Goal: Task Accomplishment & Management: Complete application form

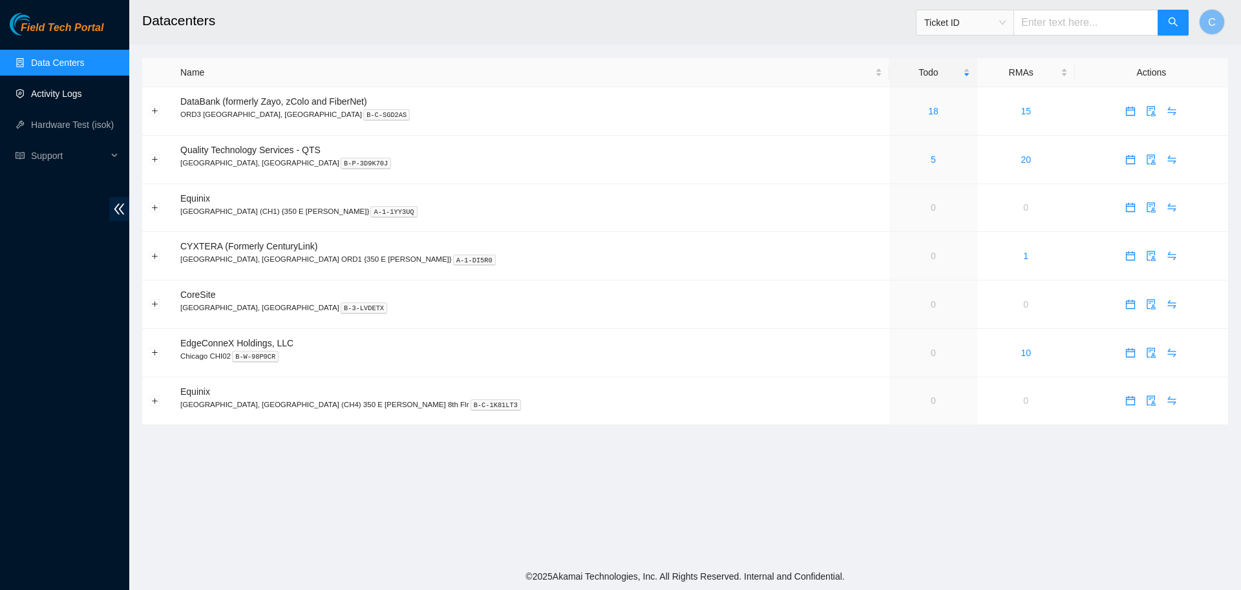
click at [78, 90] on link "Activity Logs" at bounding box center [56, 94] width 51 height 10
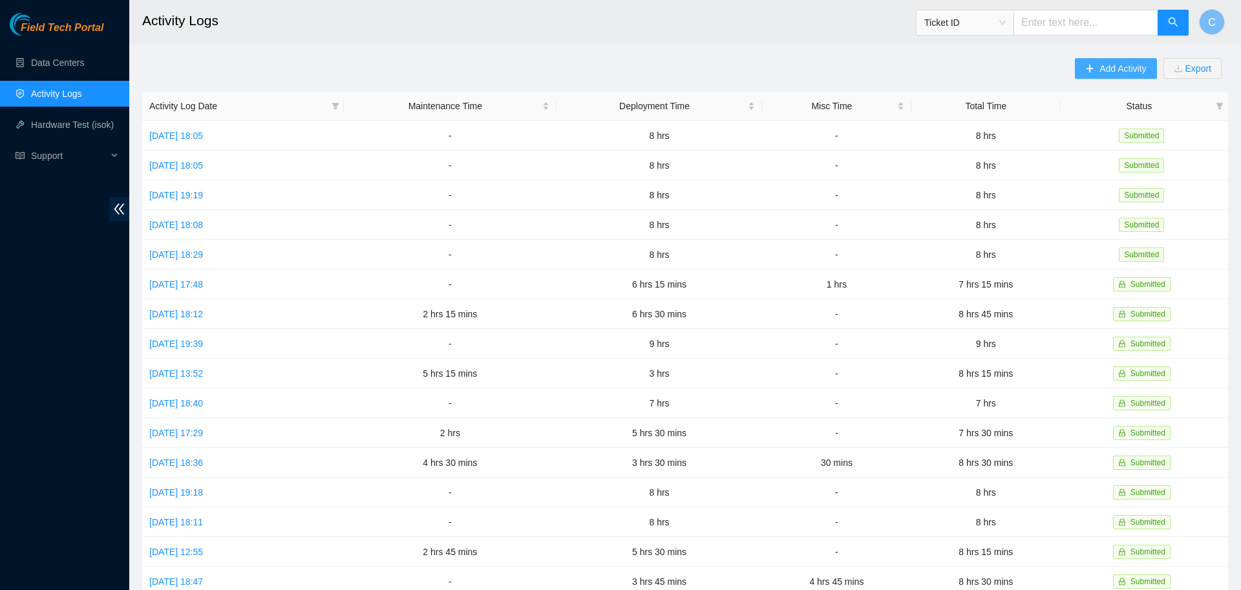
click at [1114, 78] on button "Add Activity" at bounding box center [1115, 68] width 81 height 21
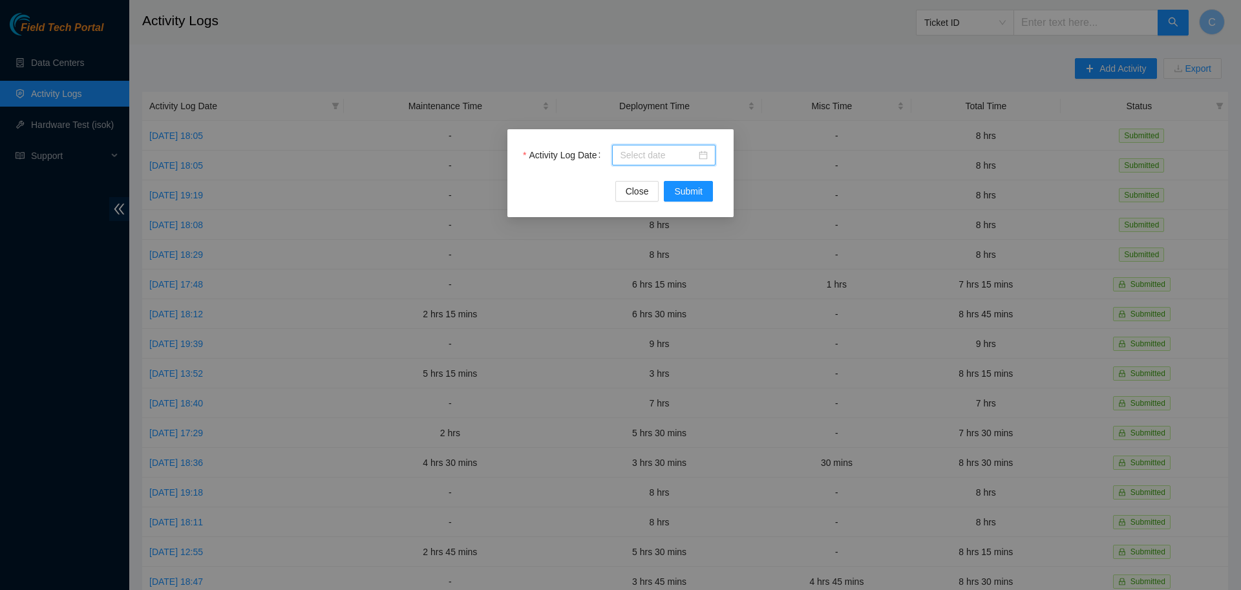
click at [673, 153] on input "Activity Log Date" at bounding box center [658, 155] width 76 height 14
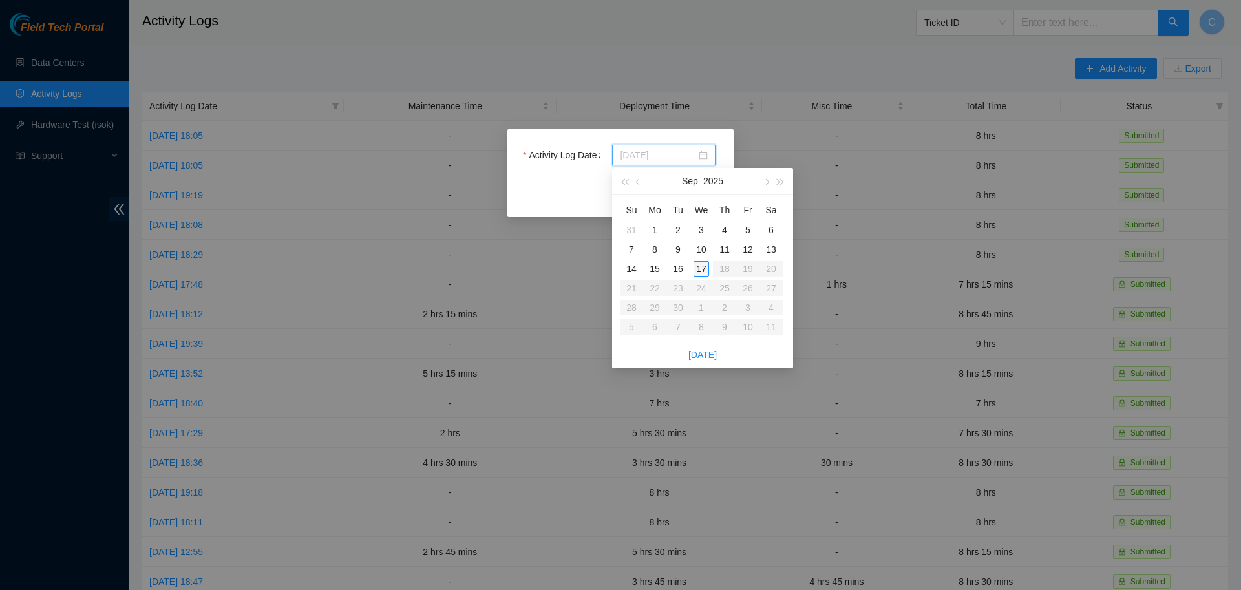
type input "[DATE]"
click at [704, 271] on div "17" at bounding box center [702, 269] width 16 height 16
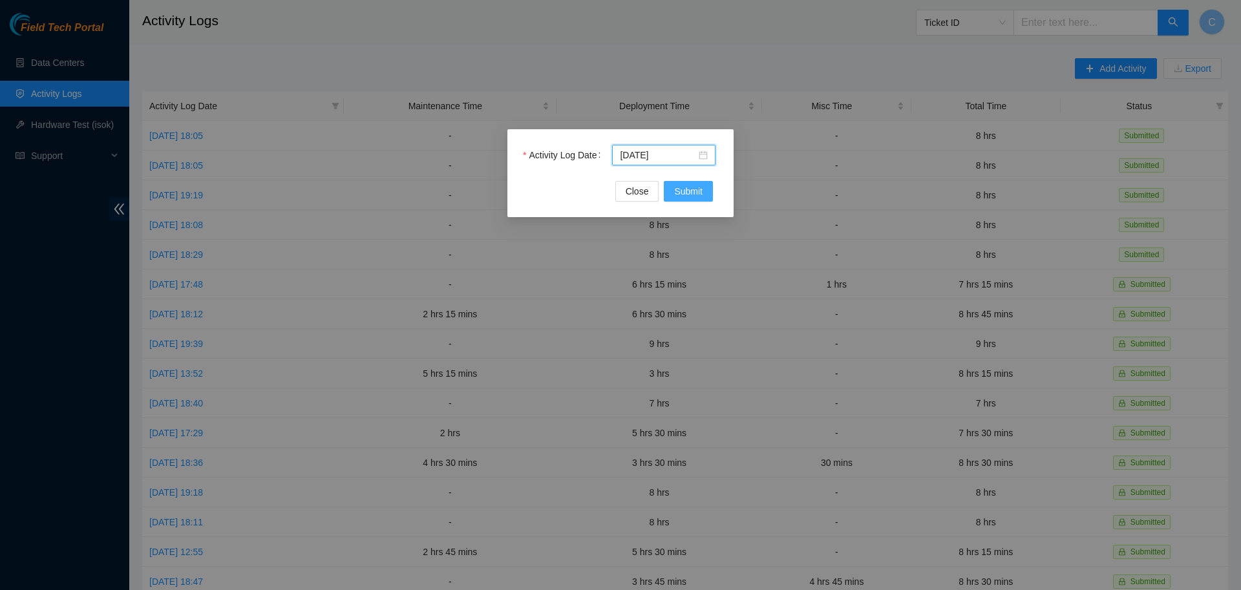
click at [693, 186] on span "Submit" at bounding box center [688, 191] width 28 height 14
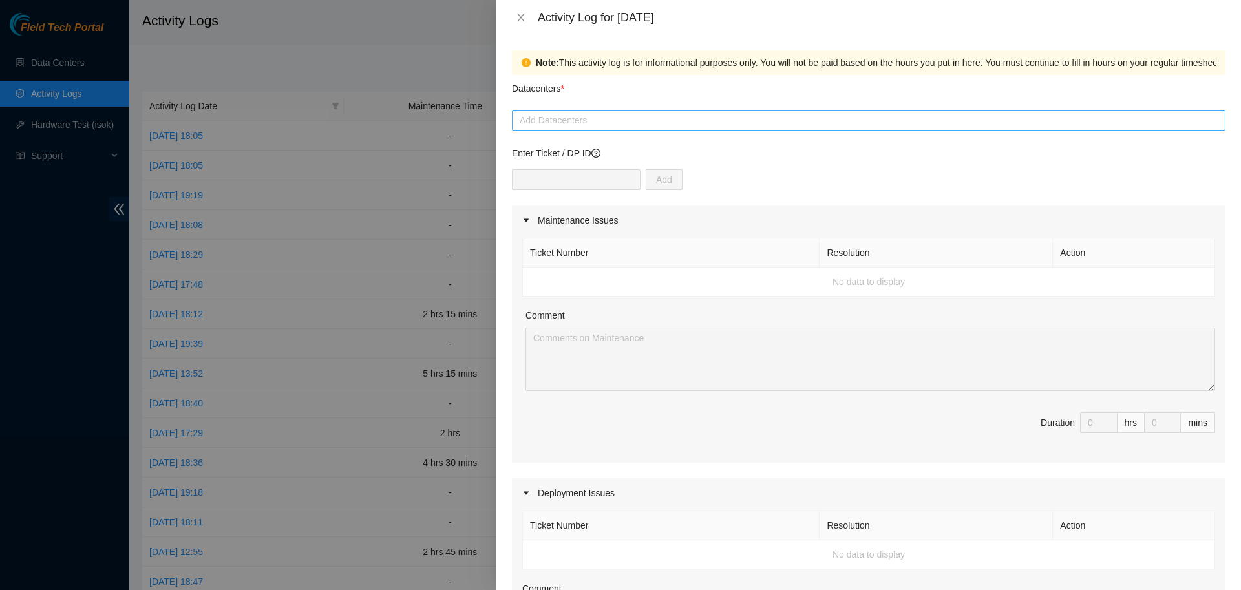
click at [630, 114] on div at bounding box center [868, 120] width 707 height 16
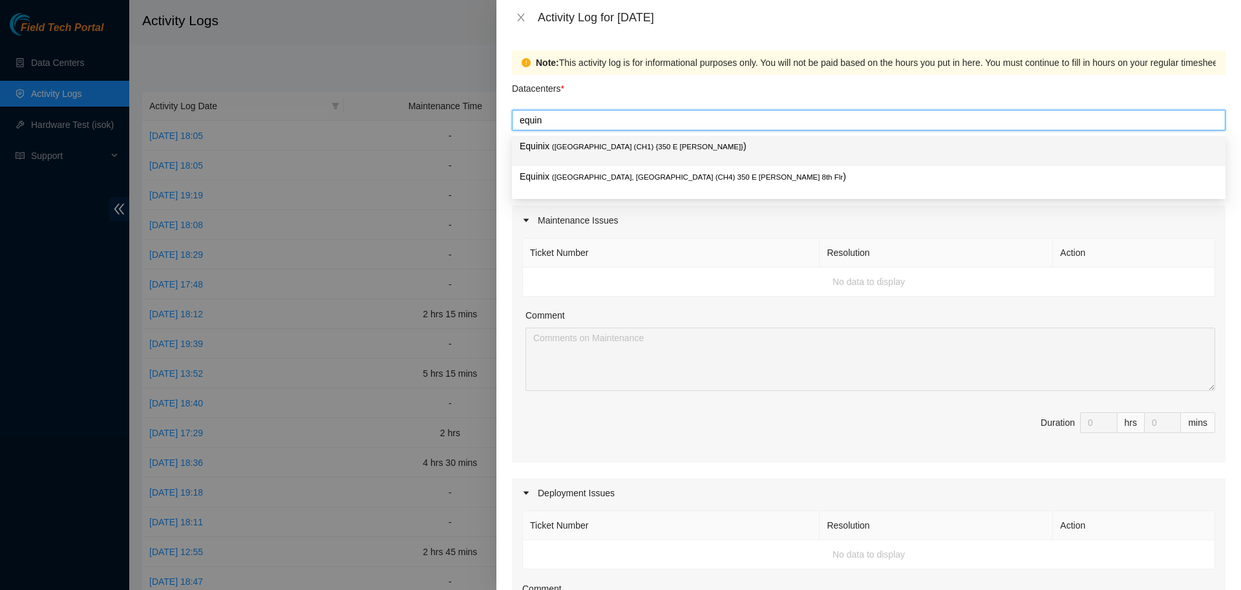
type input "equini"
click at [639, 154] on div "Equinix ( [GEOGRAPHIC_DATA] (CH1) {350 E [PERSON_NAME]} )" at bounding box center [869, 151] width 698 height 24
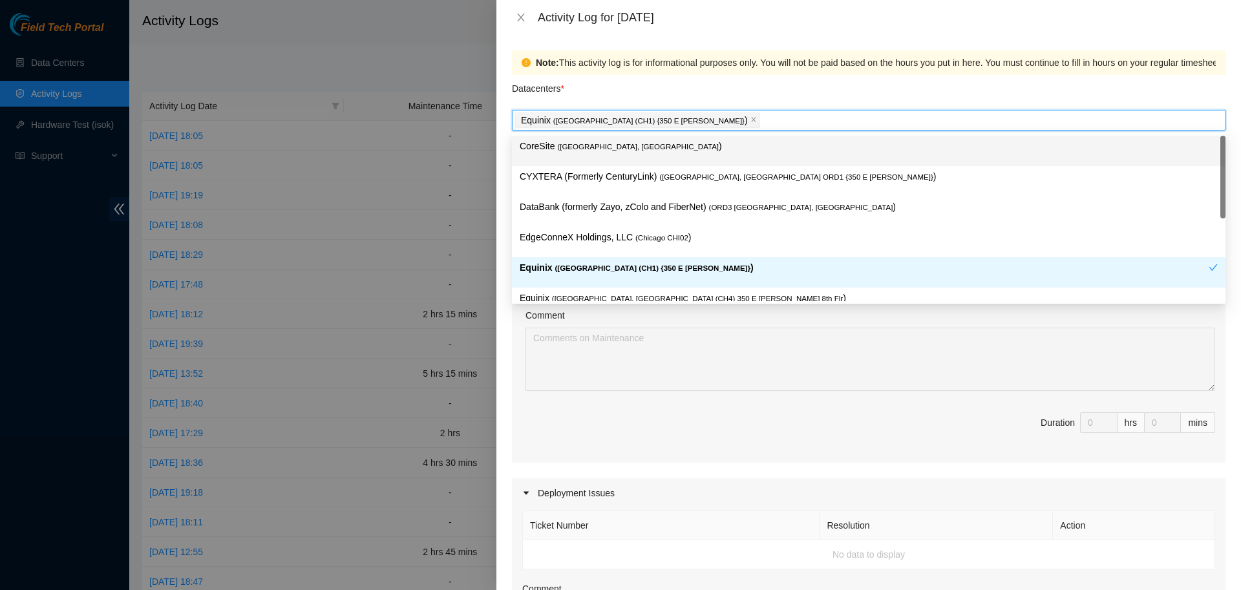
click at [703, 90] on div "Datacenters *" at bounding box center [869, 92] width 714 height 35
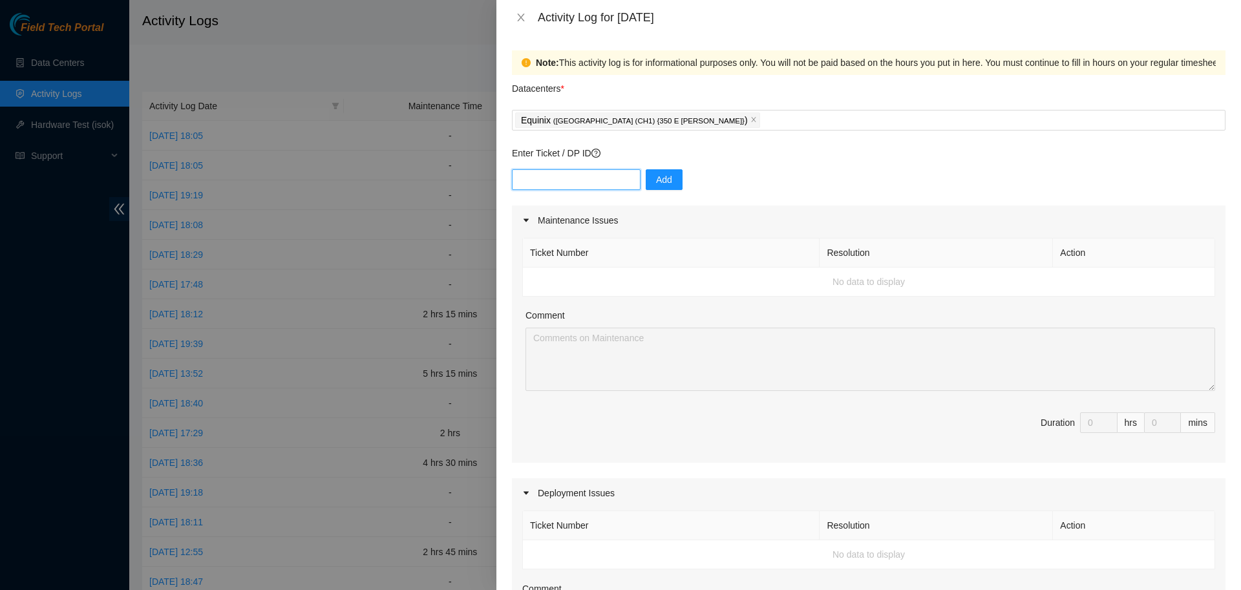
click at [596, 183] on input "text" at bounding box center [576, 179] width 129 height 21
type input "DP78350"
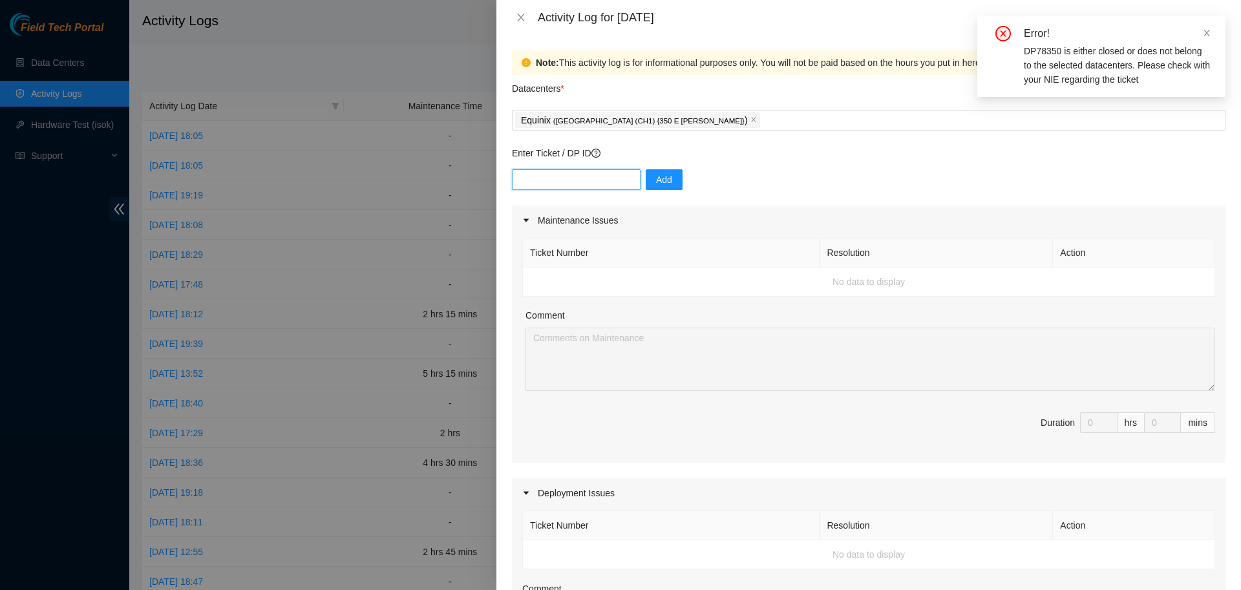
click at [546, 178] on input "text" at bounding box center [576, 179] width 129 height 21
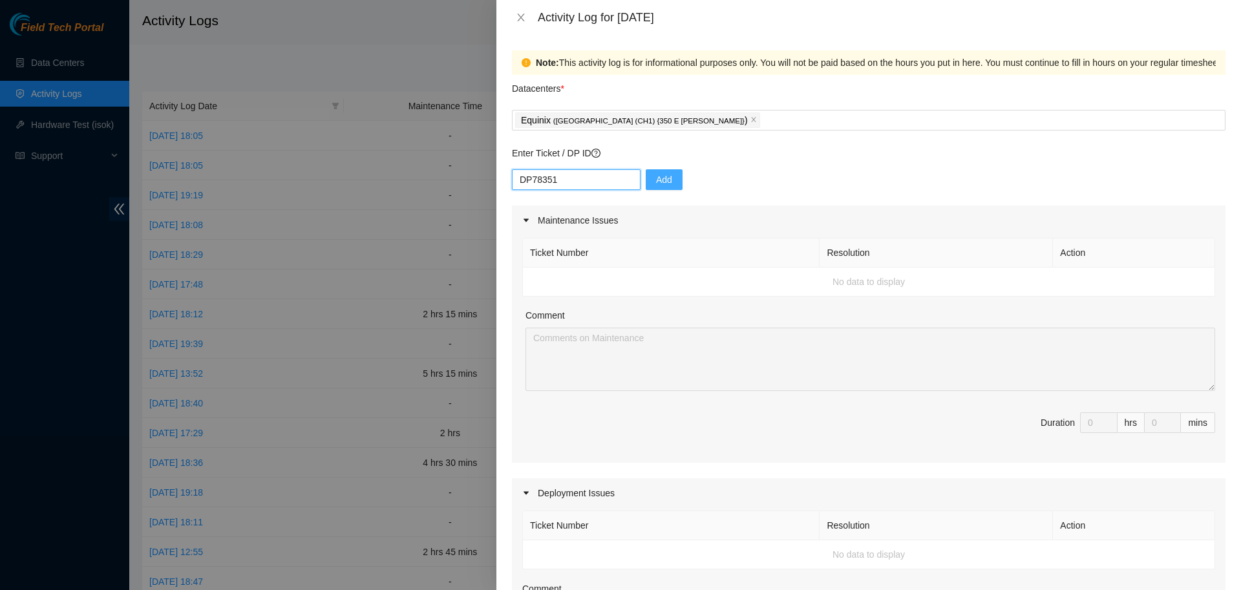
type input "DP78351"
click at [661, 182] on span "Add" at bounding box center [664, 180] width 16 height 14
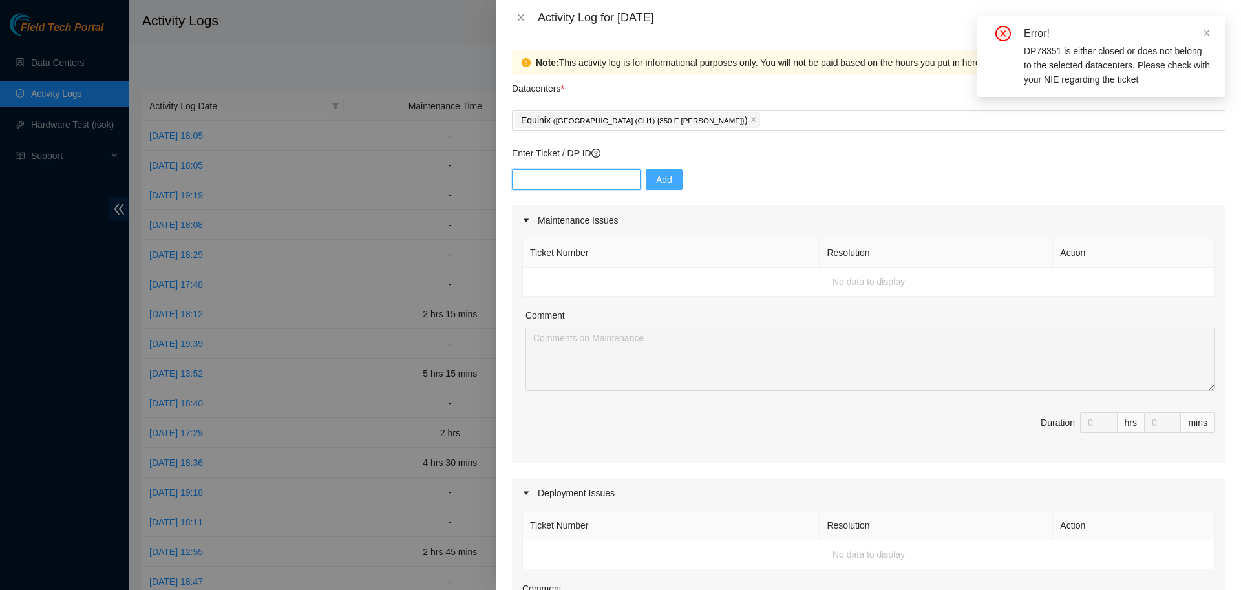
click at [579, 187] on input "text" at bounding box center [576, 179] width 129 height 21
type input "DP78350"
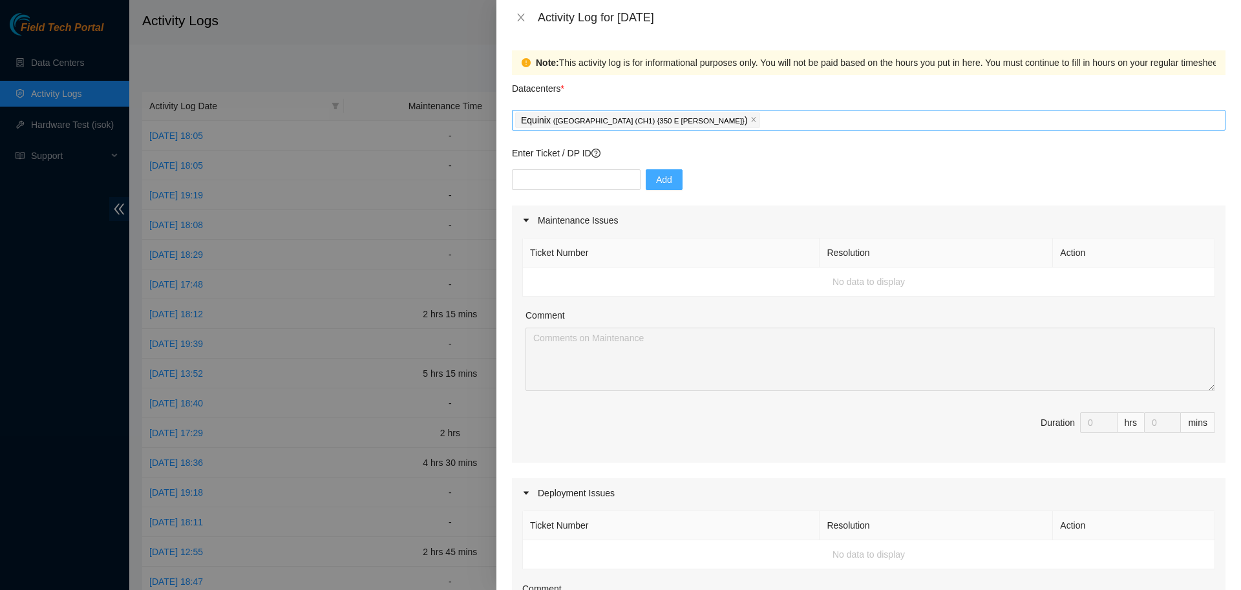
click at [675, 116] on div "Equinix ( [GEOGRAPHIC_DATA] (CH1) {350 E [PERSON_NAME]} )" at bounding box center [868, 120] width 707 height 18
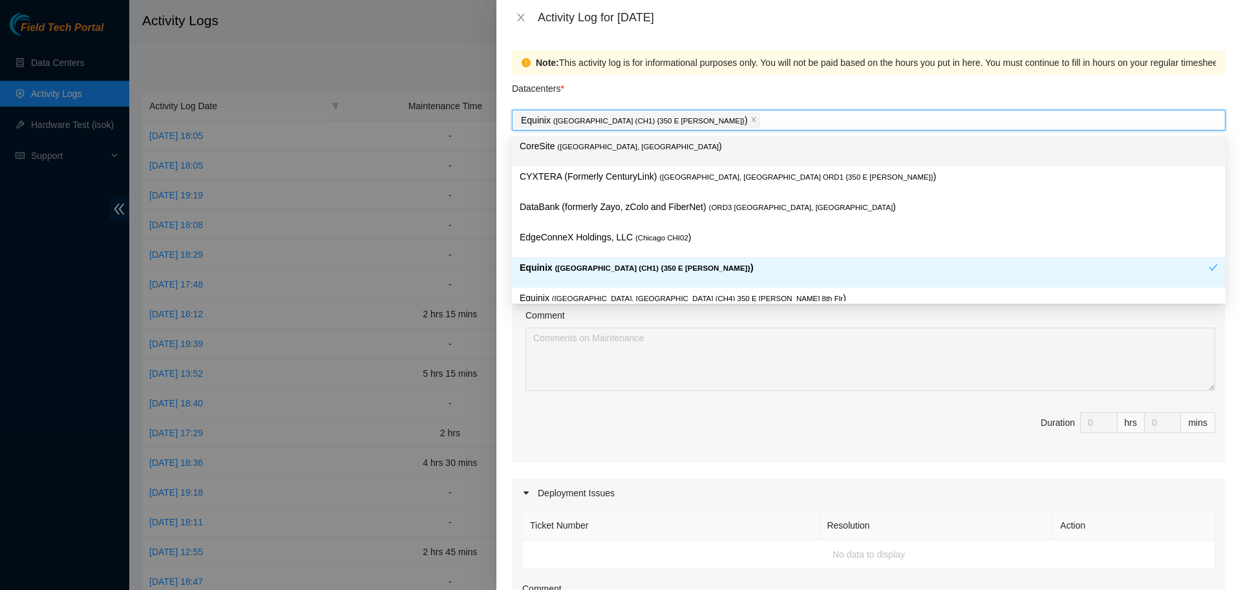
click at [602, 149] on p "CoreSite ( [GEOGRAPHIC_DATA], [GEOGRAPHIC_DATA] )" at bounding box center [869, 146] width 698 height 15
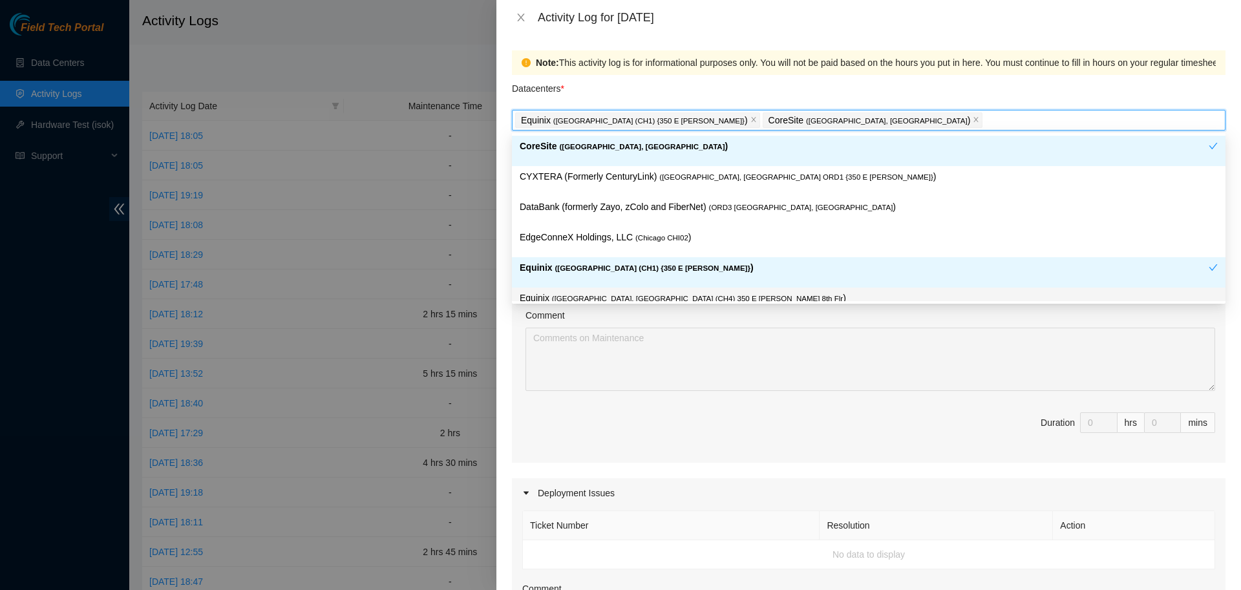
click at [634, 324] on div "Comment" at bounding box center [870, 317] width 690 height 19
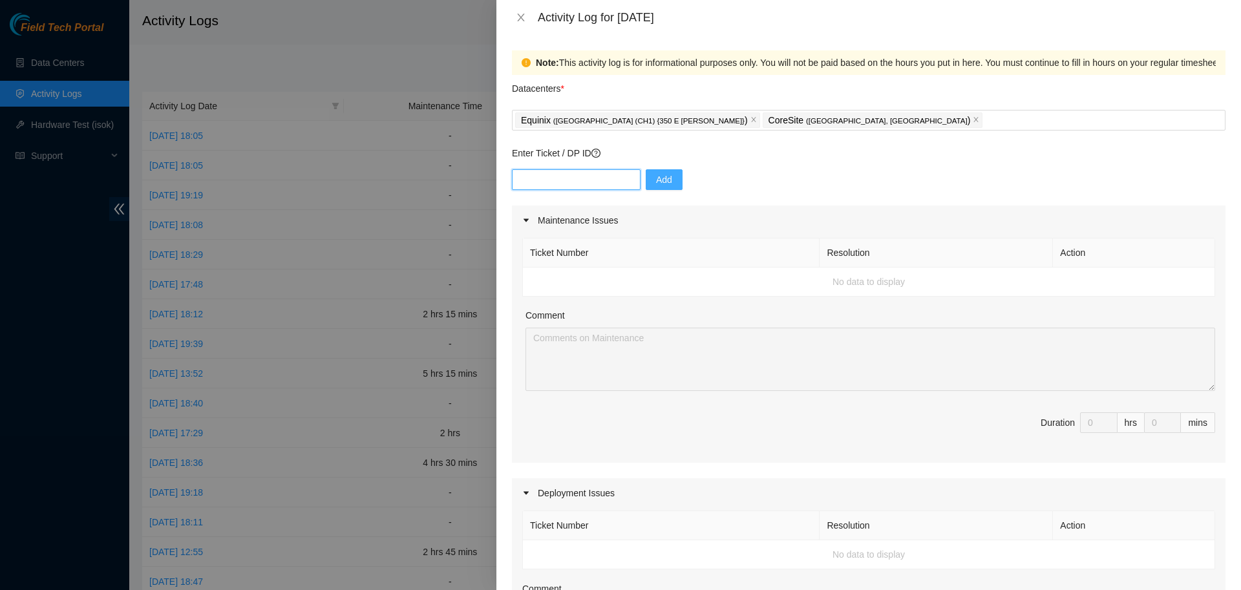
click at [580, 176] on input "text" at bounding box center [576, 179] width 129 height 21
paste input "heh the stupid FTP doesn't recognize DP78350 or DP78351"
type input "DP78351"
click at [660, 180] on span "Add" at bounding box center [664, 180] width 16 height 14
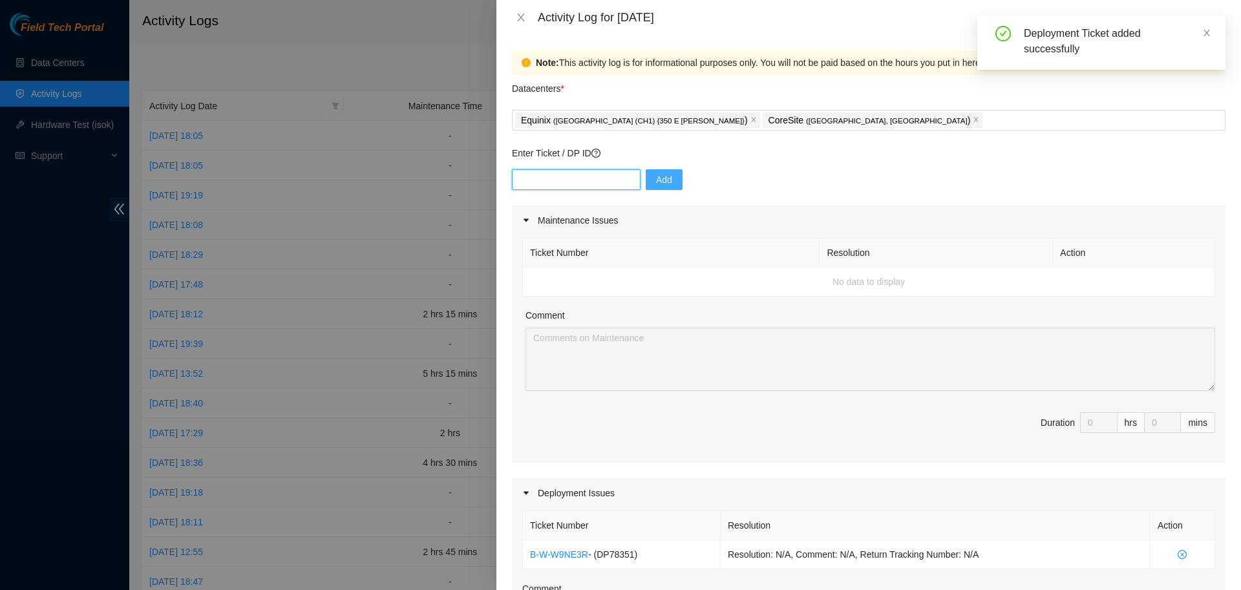
click at [600, 176] on input "text" at bounding box center [576, 179] width 129 height 21
paste input "DP78351"
type input "DP78350"
click at [661, 179] on span "Add" at bounding box center [664, 180] width 16 height 14
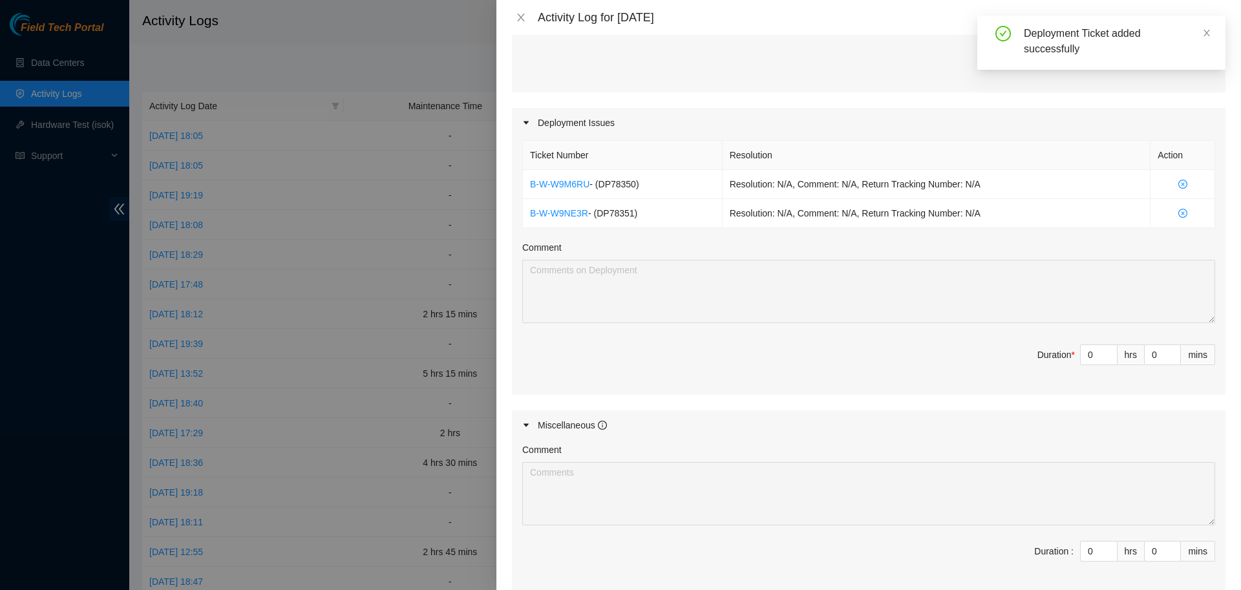
scroll to position [412, 0]
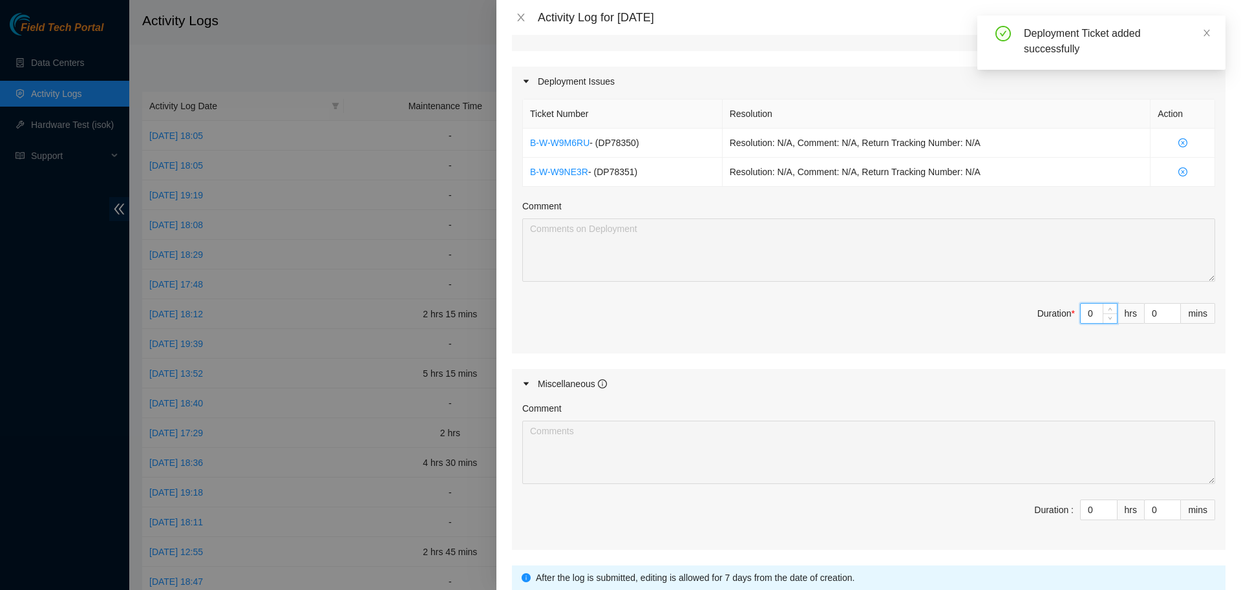
drag, startPoint x: 1090, startPoint y: 316, endPoint x: 1075, endPoint y: 310, distance: 16.8
click at [1081, 310] on input "0" at bounding box center [1099, 313] width 36 height 19
type input "1"
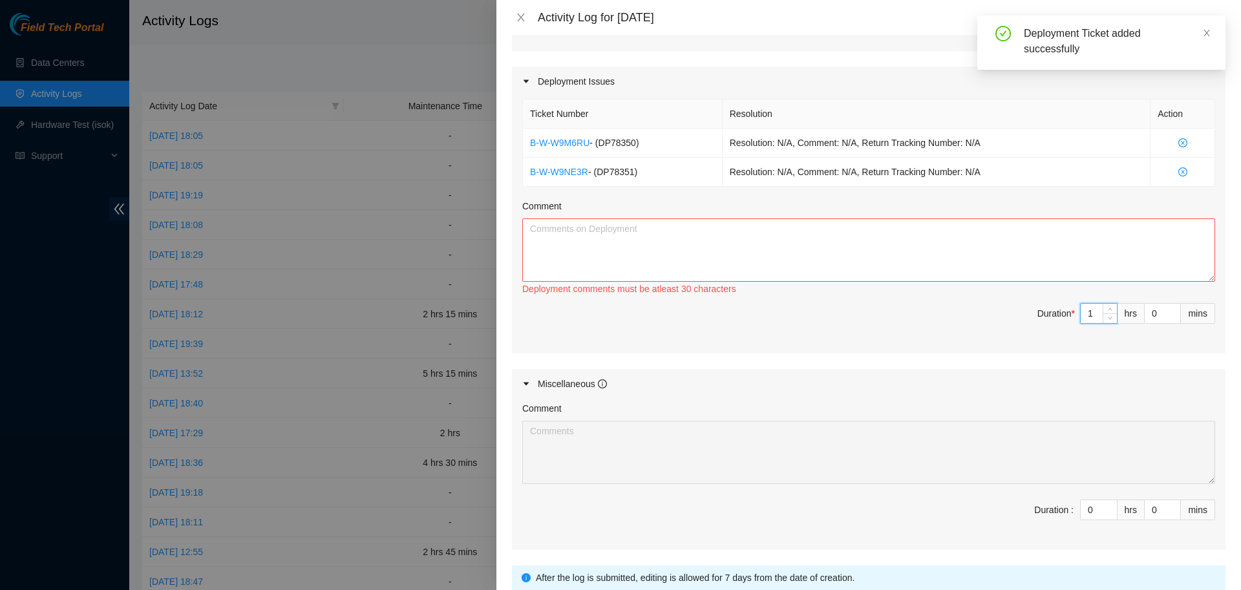
type input "0"
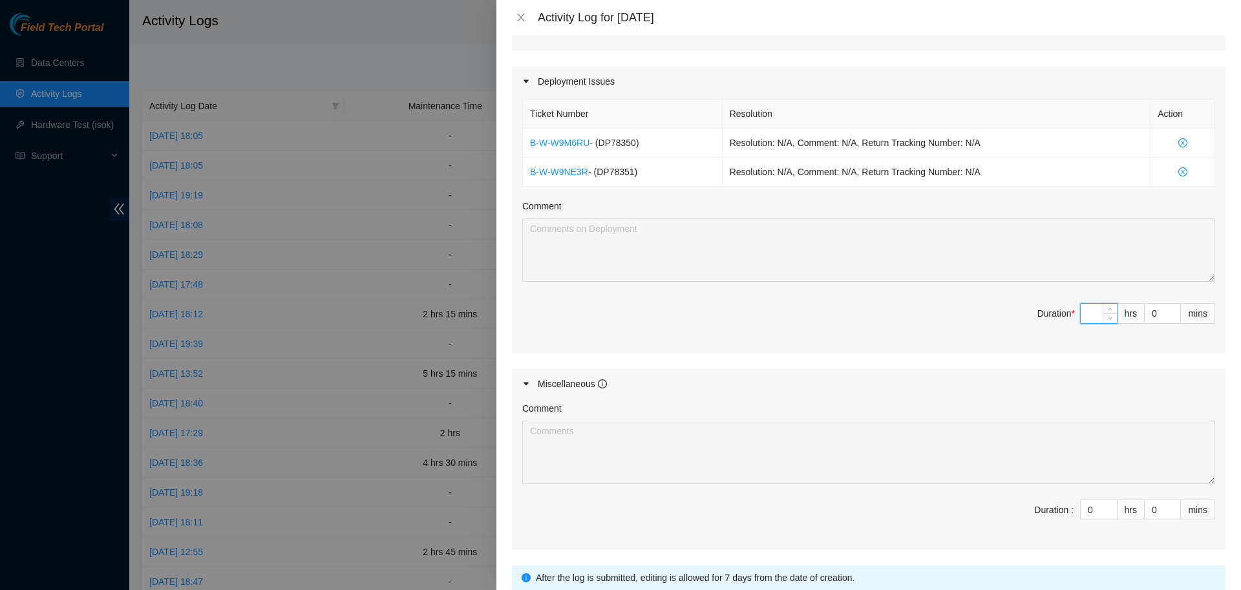
type input "1"
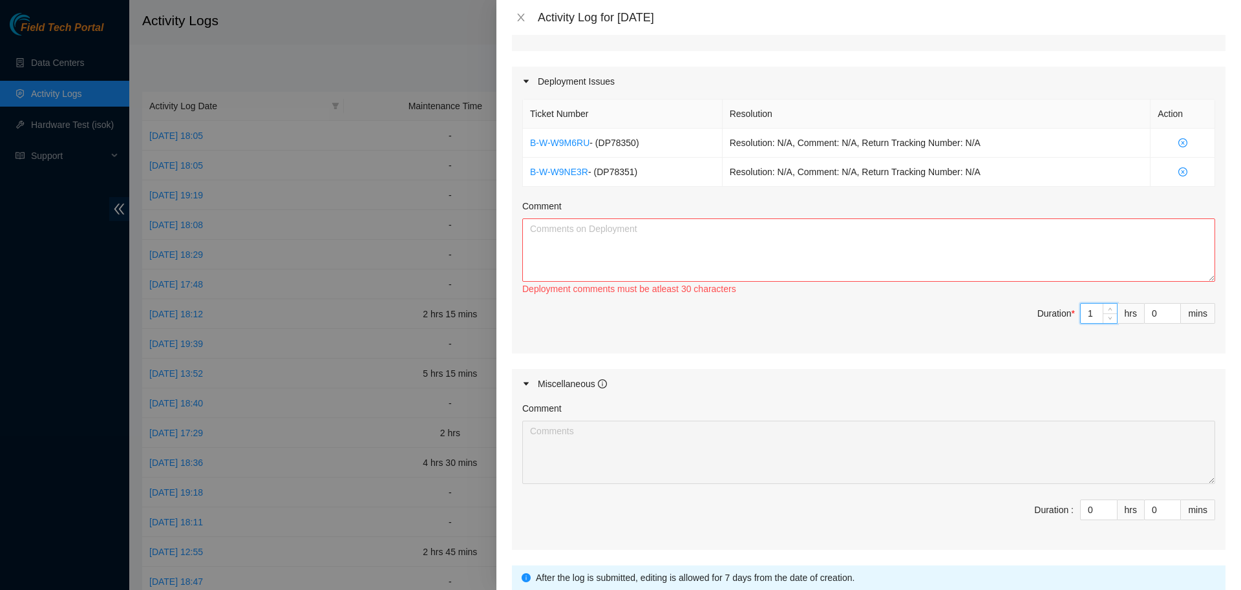
type input "0"
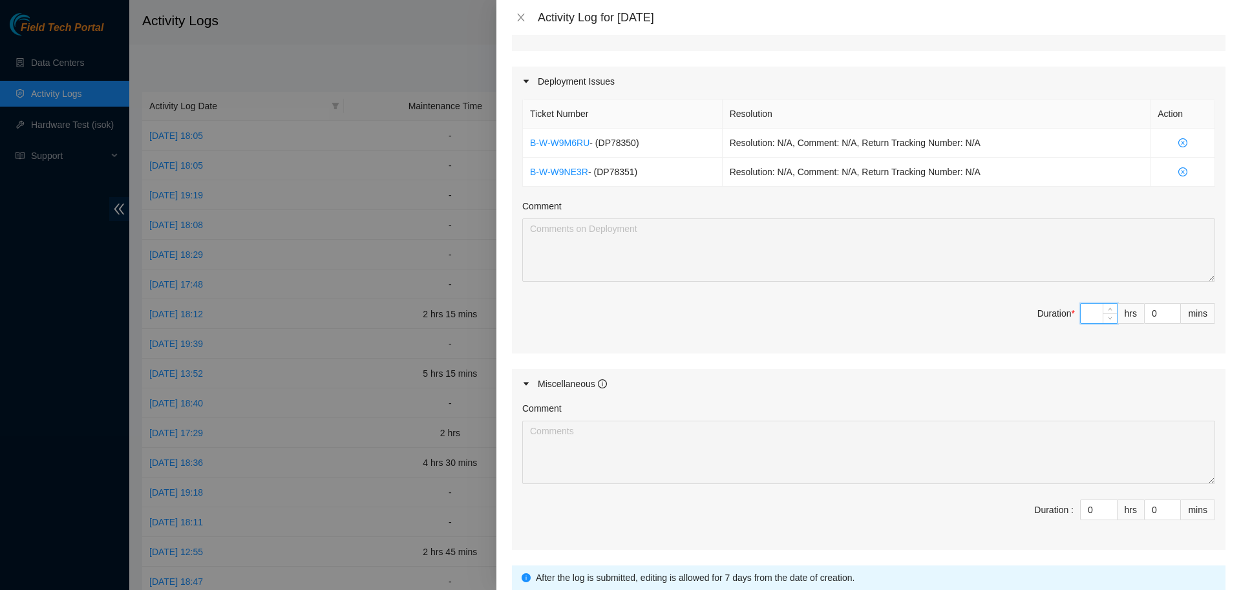
type input "8"
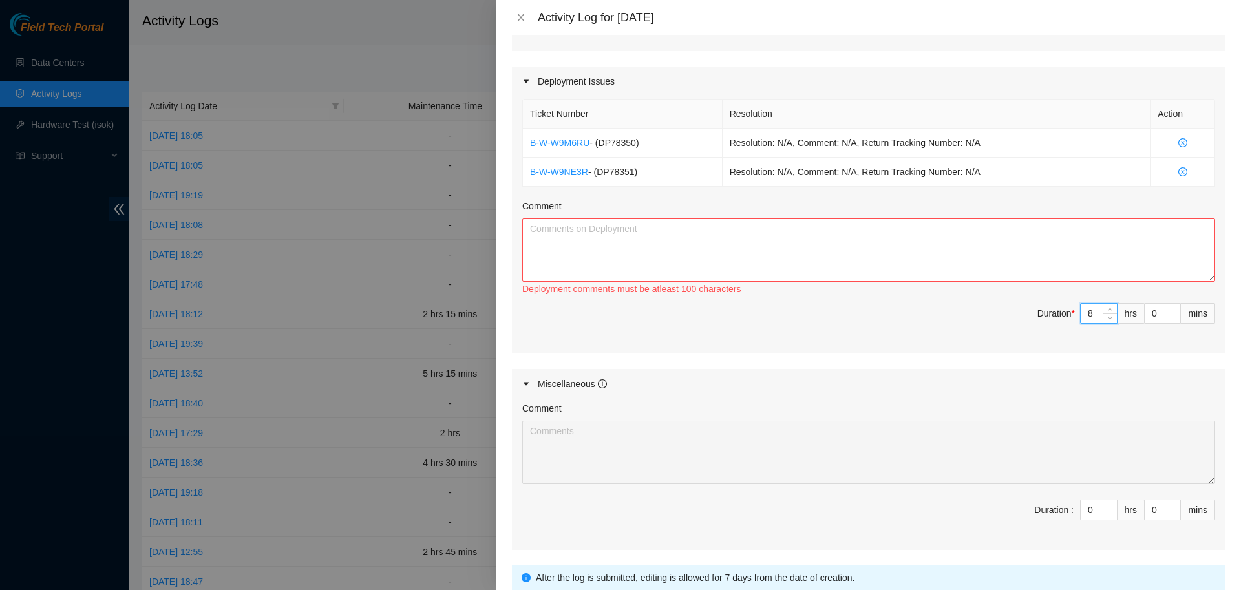
type input "8"
click at [868, 251] on textarea "Comment" at bounding box center [868, 249] width 693 height 63
paste textarea "DP78351"
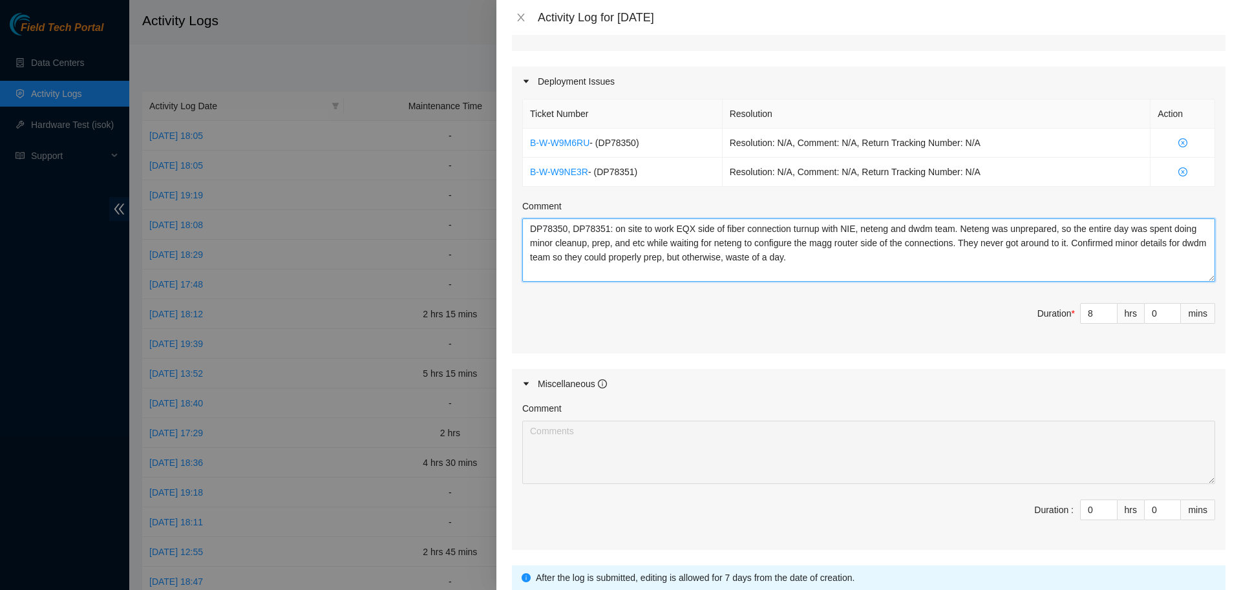
scroll to position [512, 0]
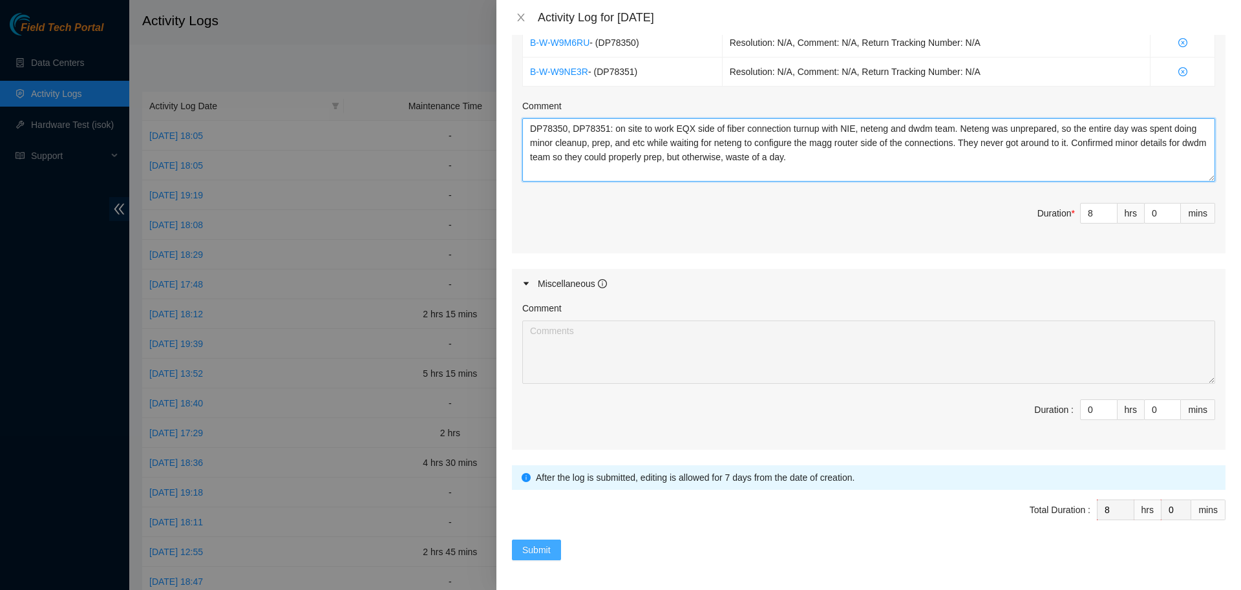
type textarea "DP78350, DP78351: on site to work EQX side of fiber connection turnup with NIE,…"
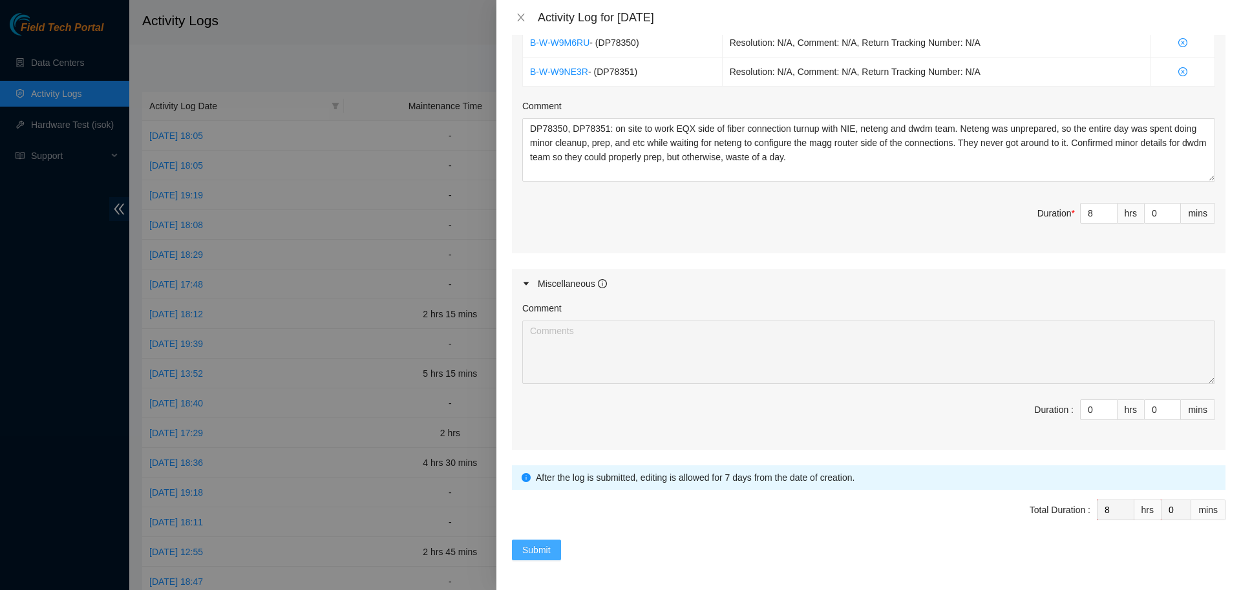
click at [537, 553] on span "Submit" at bounding box center [536, 550] width 28 height 14
